Goal: Transaction & Acquisition: Purchase product/service

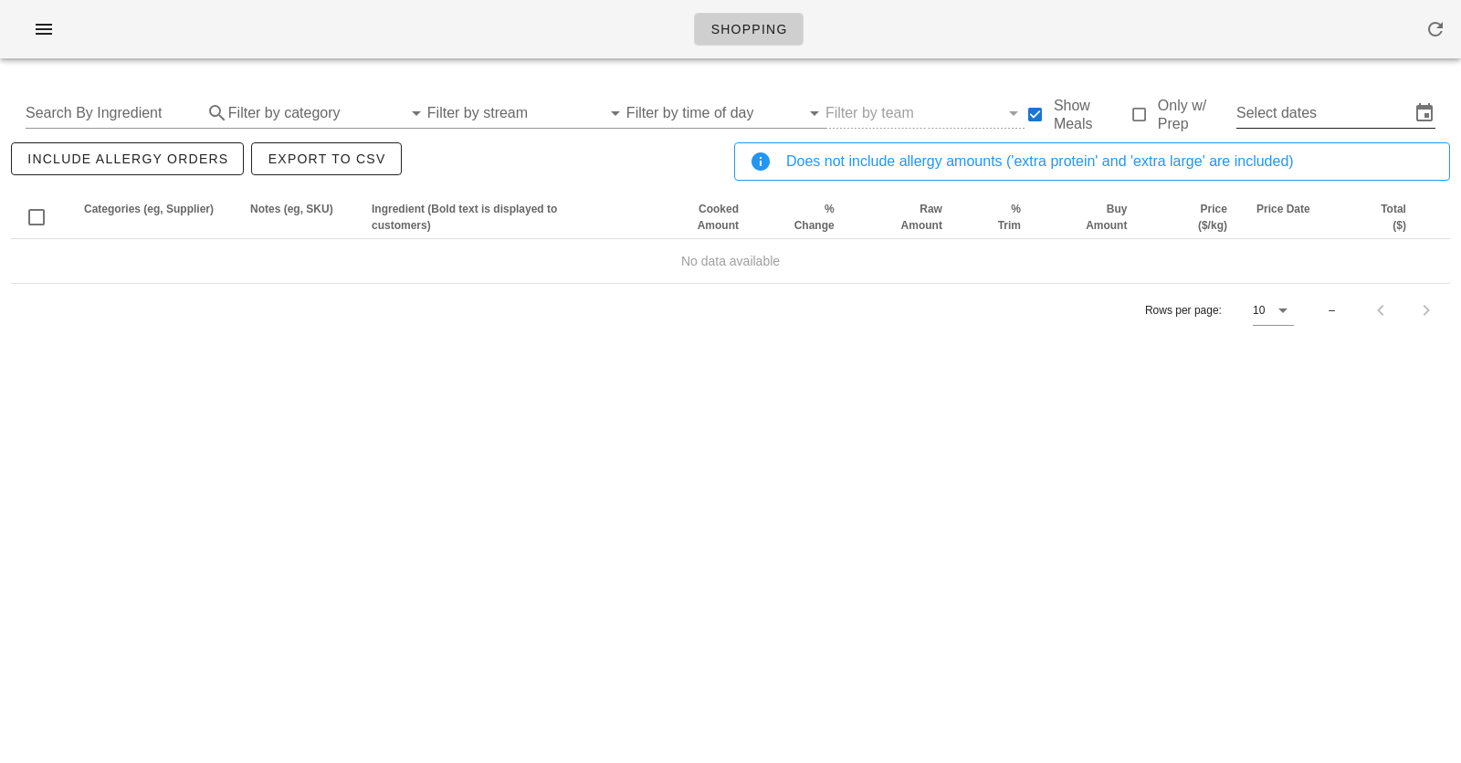
click at [1347, 99] on input "Select dates" at bounding box center [1322, 113] width 173 height 29
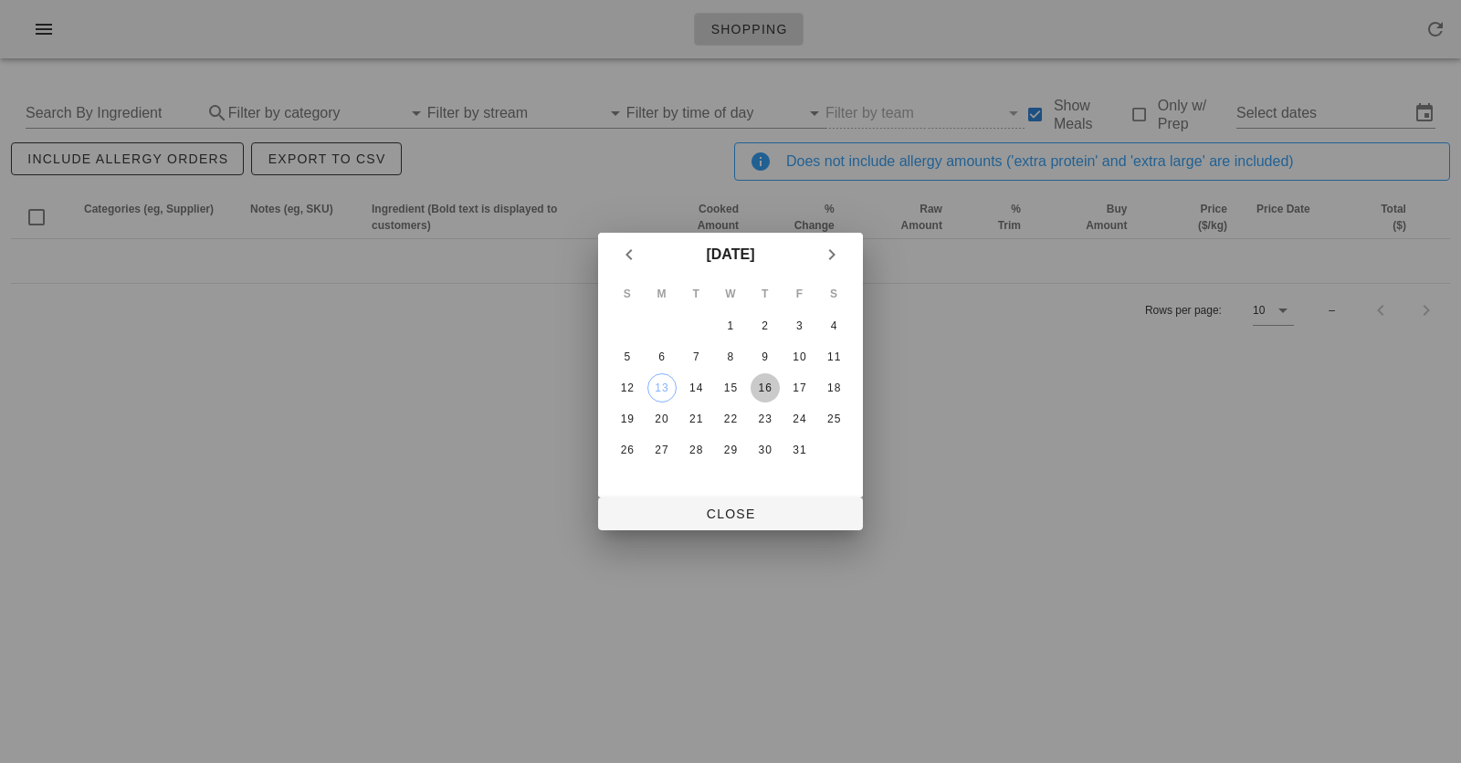
click at [771, 390] on div "16" at bounding box center [764, 388] width 29 height 13
click at [841, 383] on div "18" at bounding box center [833, 388] width 29 height 13
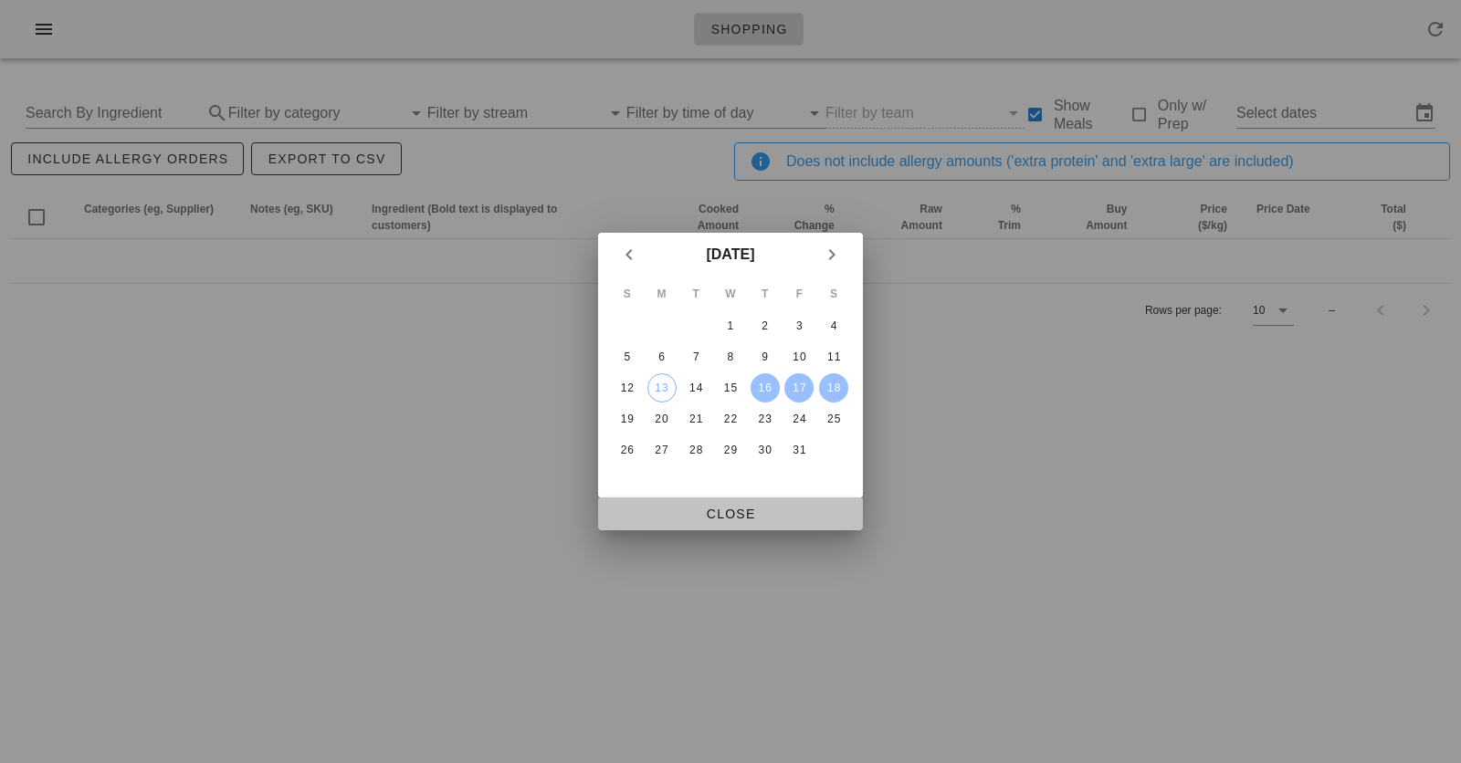
click at [653, 510] on span "Close" at bounding box center [731, 514] width 236 height 15
type input "[DATE] - [DATE]"
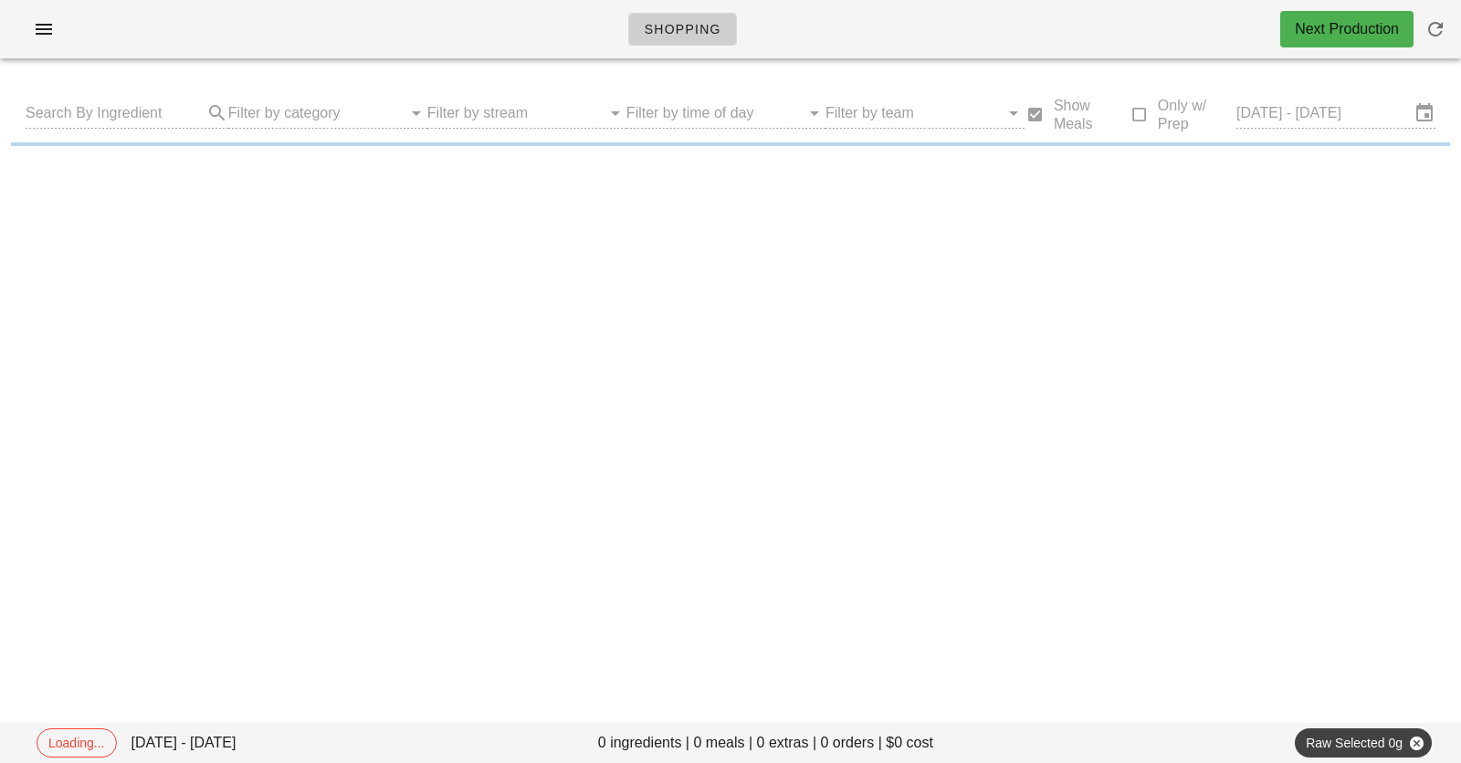
click at [798, 29] on div "Shopping Next Production" at bounding box center [730, 29] width 1461 height 58
click at [537, 15] on div "Shopping Next Production" at bounding box center [730, 29] width 1461 height 58
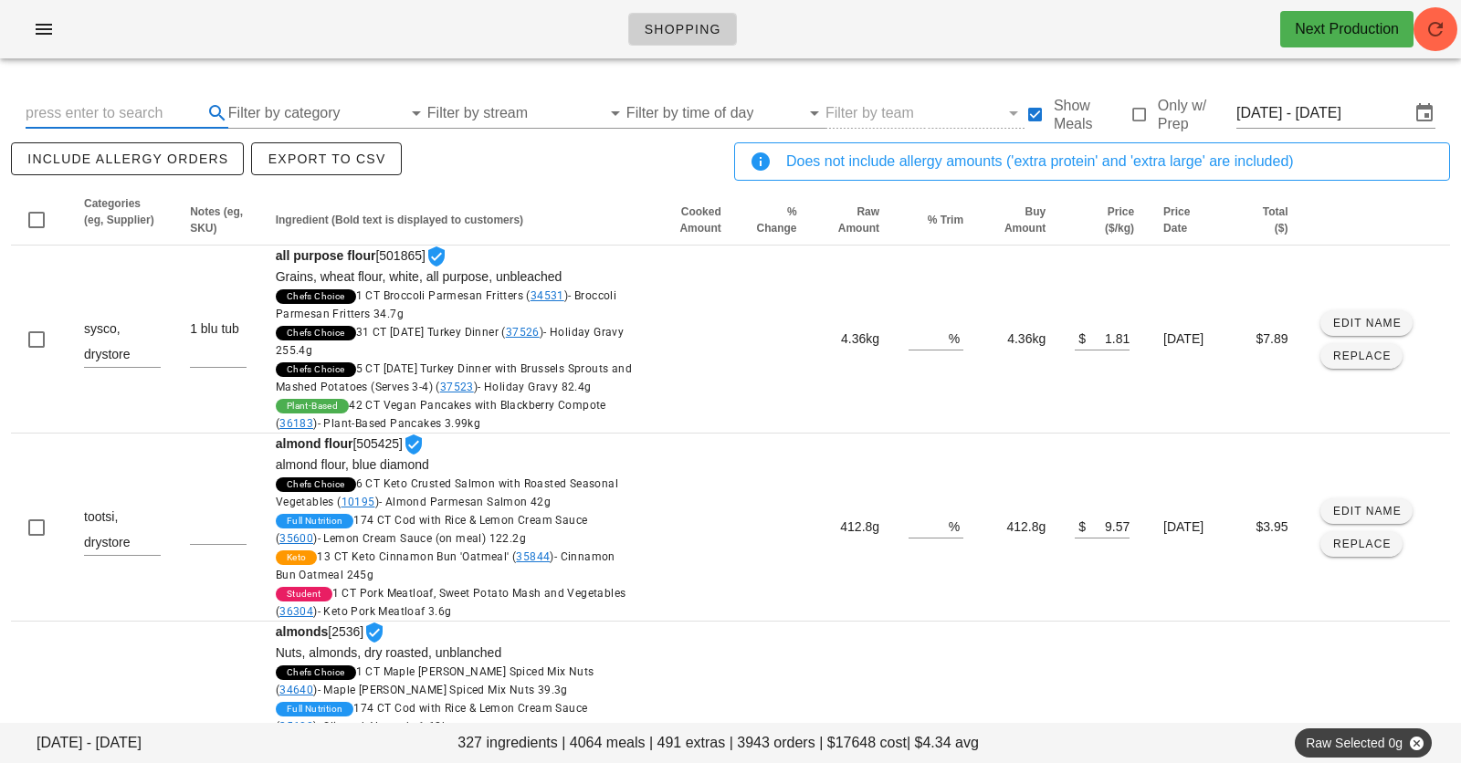
click at [154, 102] on input "text" at bounding box center [112, 113] width 173 height 29
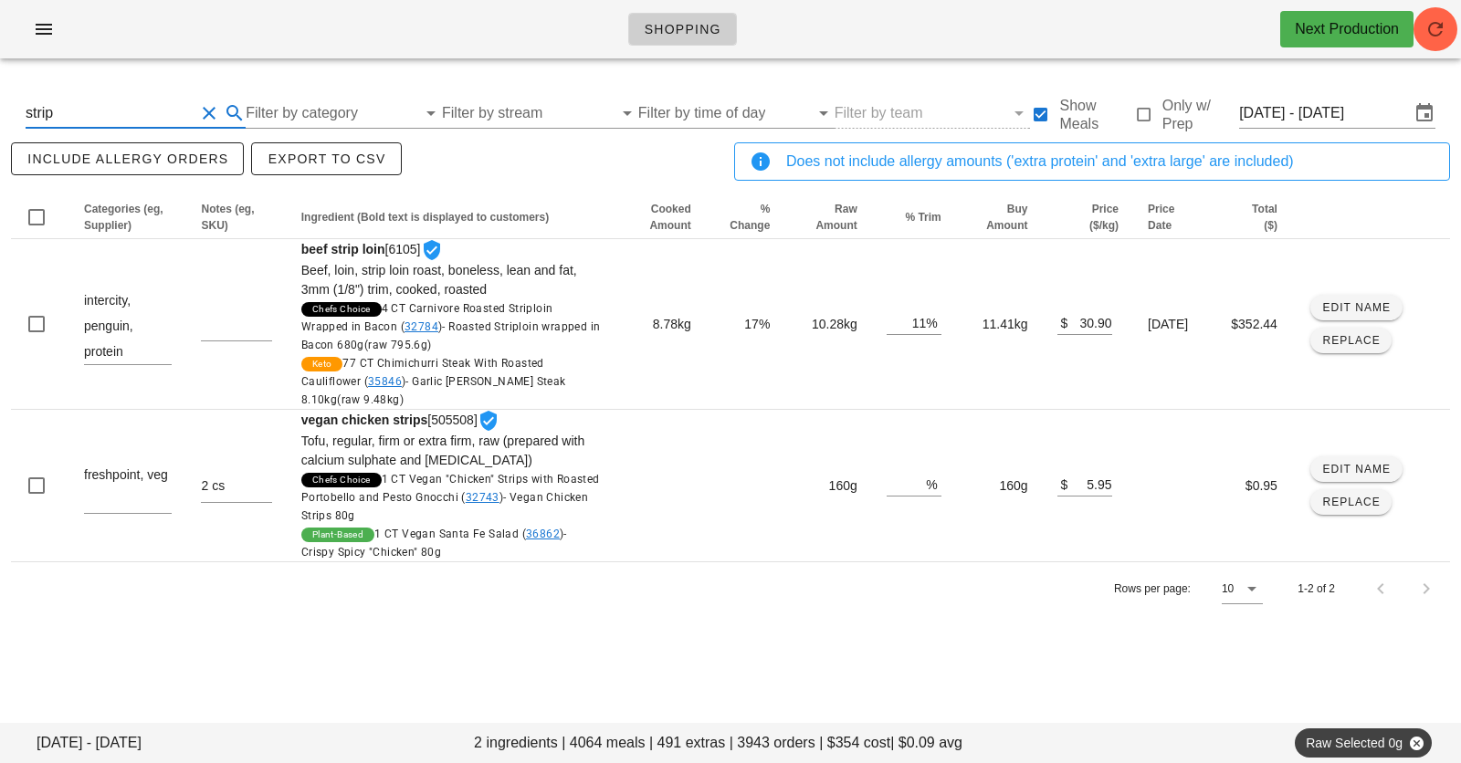
click at [135, 101] on input "strip" at bounding box center [110, 113] width 169 height 29
type input "[MEDICAL_DATA]"
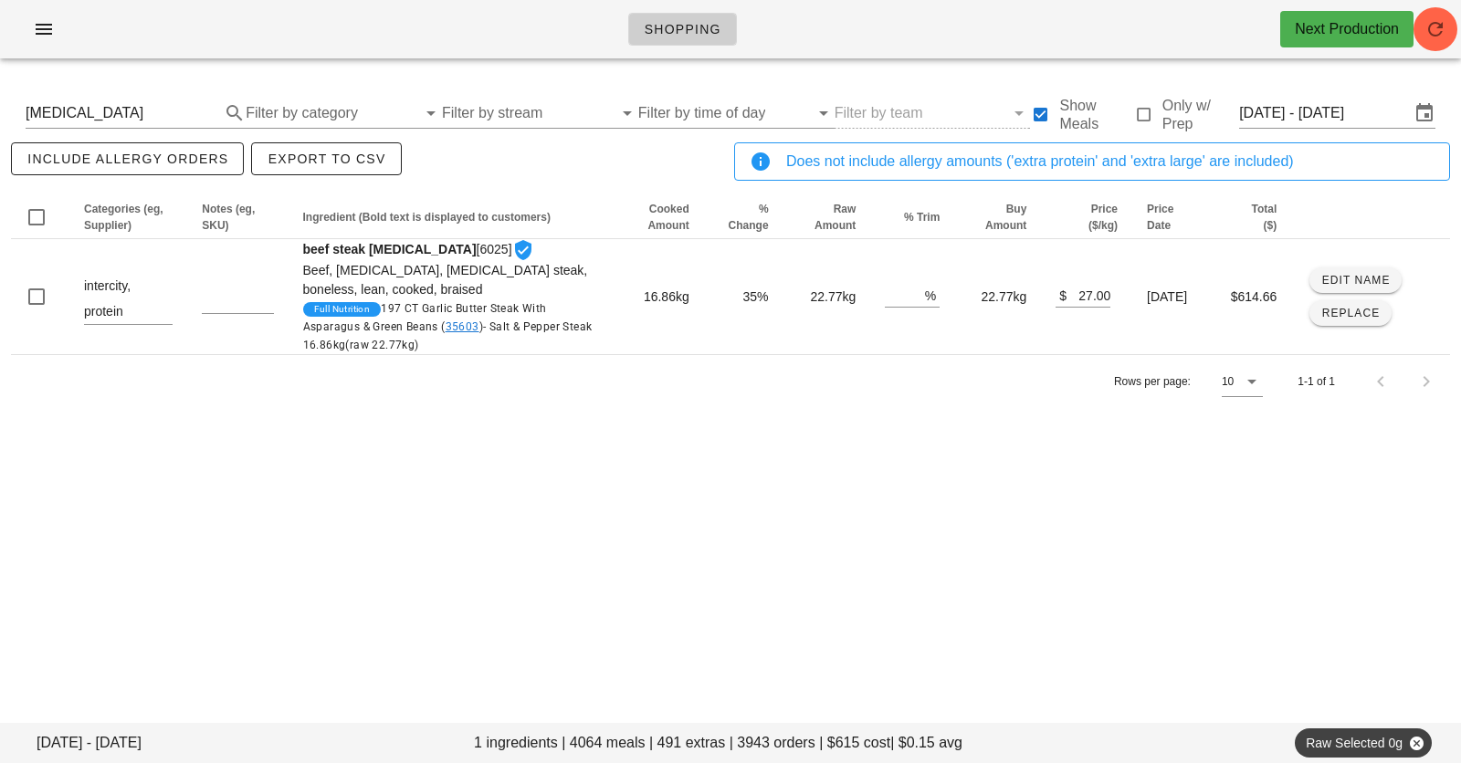
click at [572, 35] on div "Shopping Next Production" at bounding box center [730, 29] width 1461 height 58
